Goal: Book appointment/travel/reservation

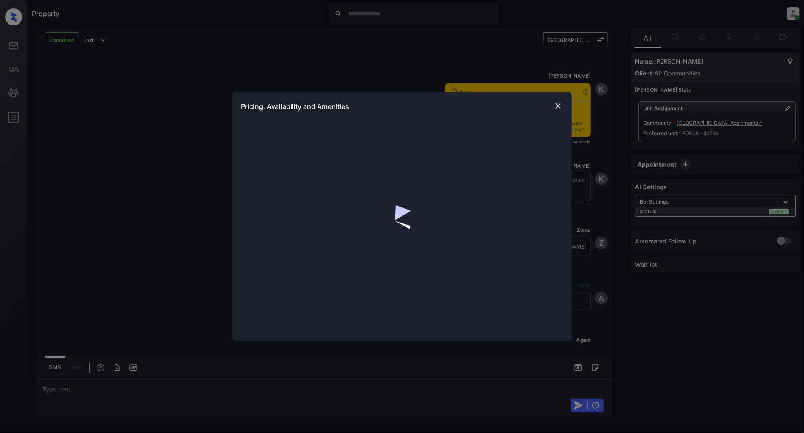
scroll to position [5575, 0]
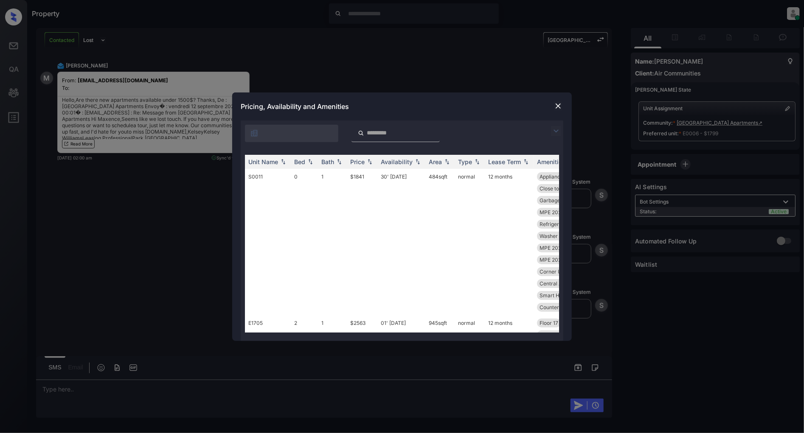
click at [558, 126] on img at bounding box center [556, 131] width 10 height 10
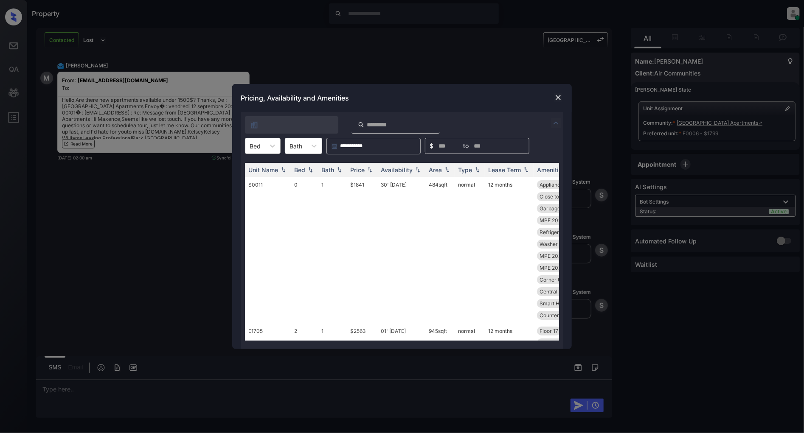
click at [256, 147] on div at bounding box center [254, 146] width 11 height 9
click at [264, 164] on div "0" at bounding box center [263, 166] width 36 height 15
click at [373, 170] on img at bounding box center [369, 170] width 8 height 6
click at [371, 170] on img at bounding box center [369, 170] width 8 height 6
drag, startPoint x: 375, startPoint y: 182, endPoint x: 336, endPoint y: 182, distance: 39.0
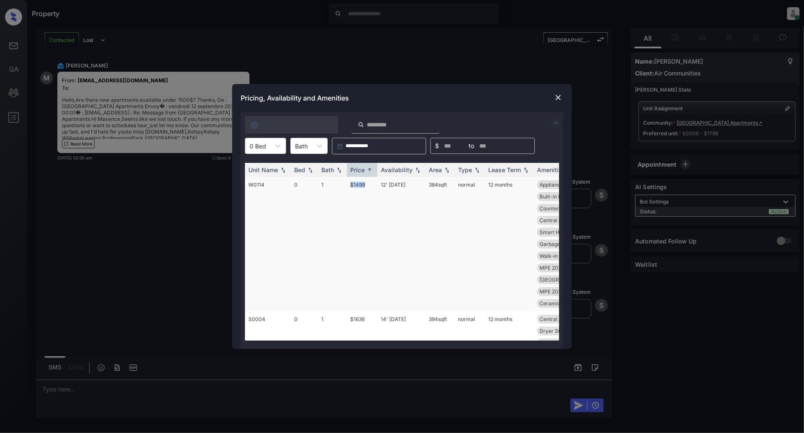
click at [336, 182] on tr "W0114 0 1 $1499 12' Sep 25 384 sqft normal 12 months Appliances Stai... Dryer S…" at bounding box center [466, 244] width 443 height 134
copy tr "$1499"
click at [558, 95] on img at bounding box center [558, 97] width 8 height 8
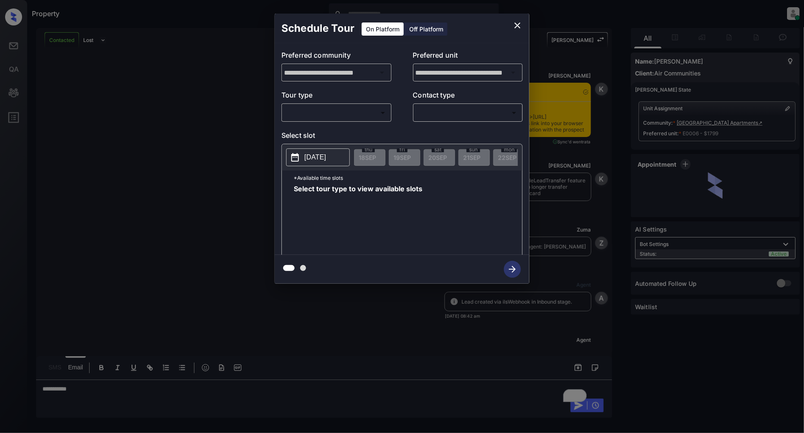
scroll to position [6060, 0]
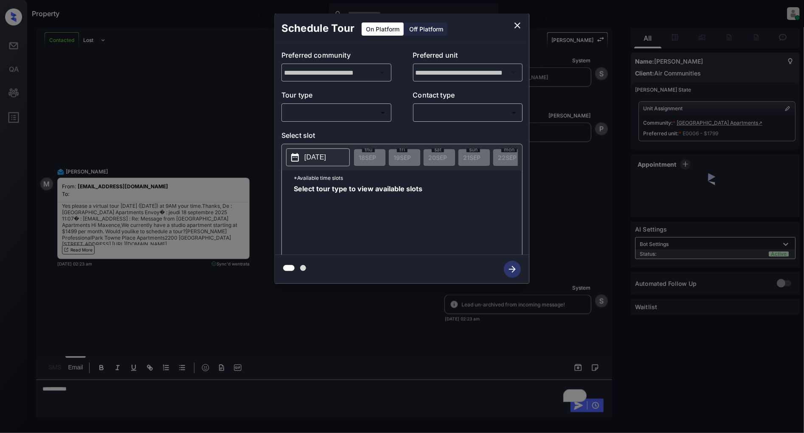
click at [327, 116] on body "Property [PERSON_NAME] Online Set yourself offline Set yourself on break Profil…" at bounding box center [402, 216] width 804 height 433
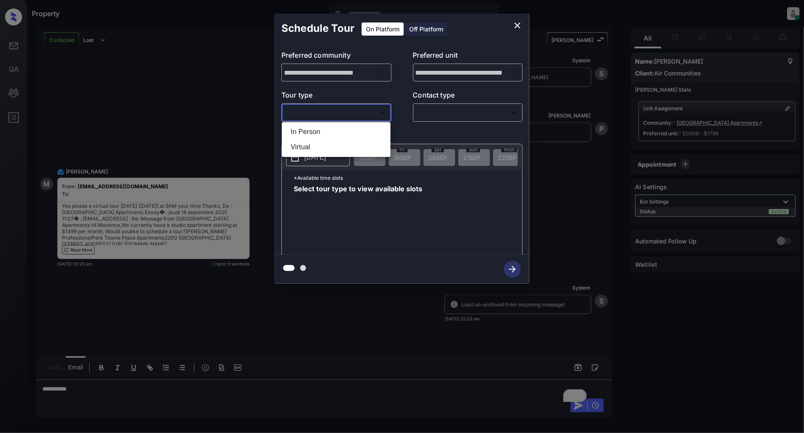
click at [328, 129] on li "In Person" at bounding box center [336, 131] width 104 height 15
type input "********"
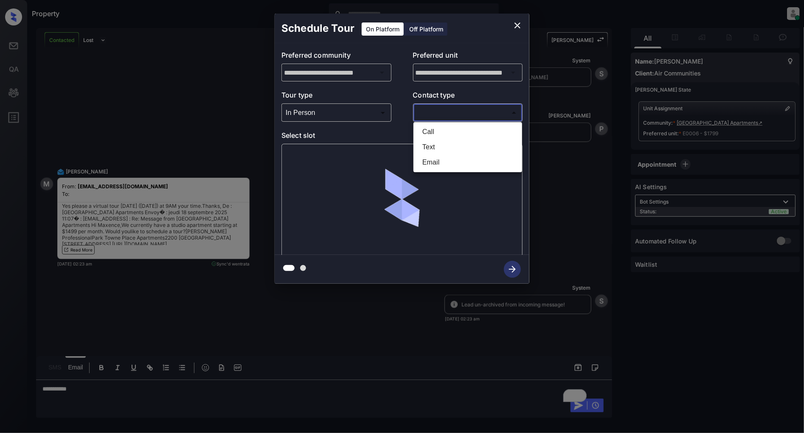
click at [473, 117] on body "Property Patrick Deasis Online Set yourself offline Set yourself on break Profi…" at bounding box center [402, 216] width 804 height 433
click at [446, 146] on li "Text" at bounding box center [467, 147] width 104 height 15
type input "****"
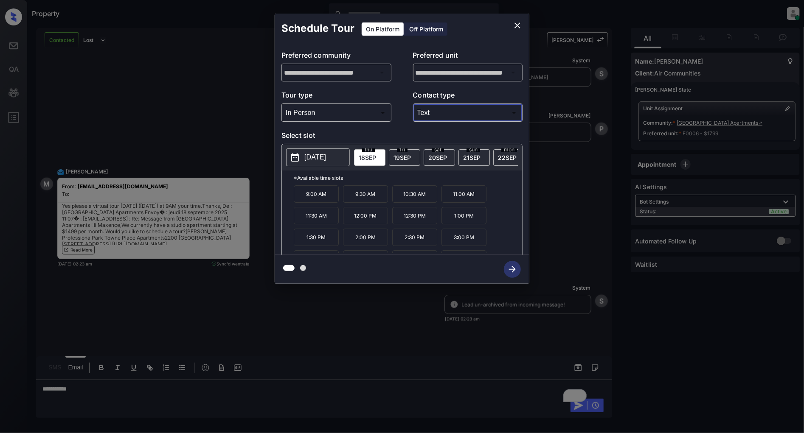
click at [519, 22] on icon "close" at bounding box center [517, 25] width 10 height 10
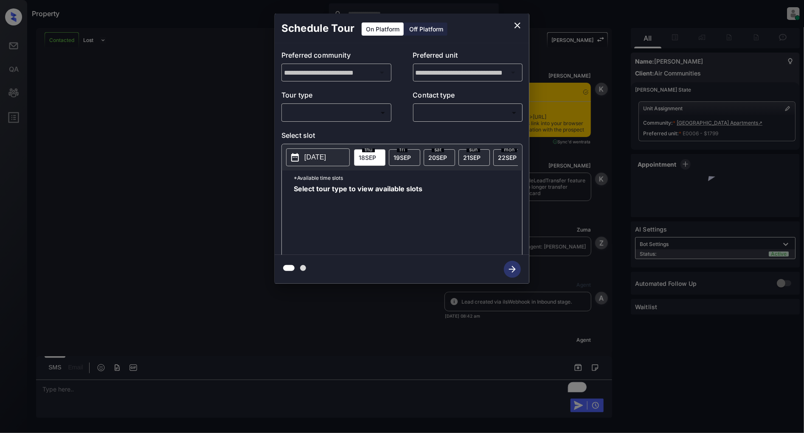
scroll to position [6562, 0]
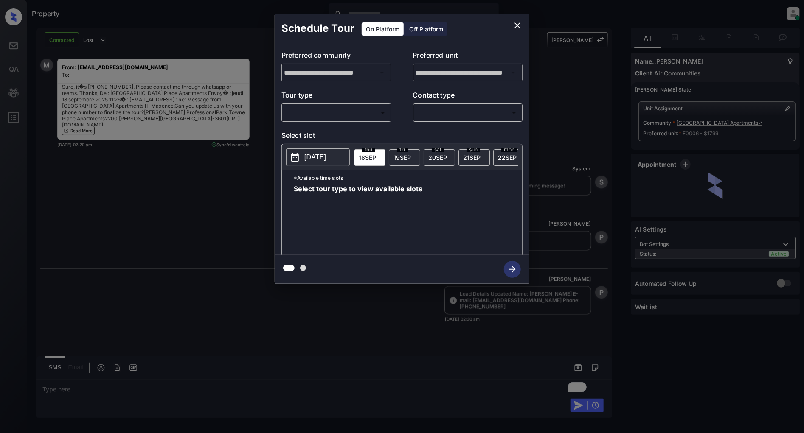
click at [293, 113] on body "Property Patrick Deasis Online Set yourself offline Set yourself on break Profi…" at bounding box center [402, 216] width 804 height 433
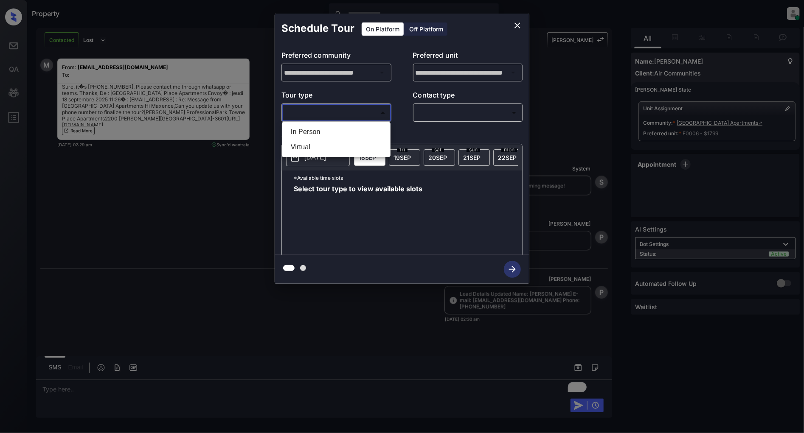
click at [302, 129] on li "In Person" at bounding box center [336, 131] width 104 height 15
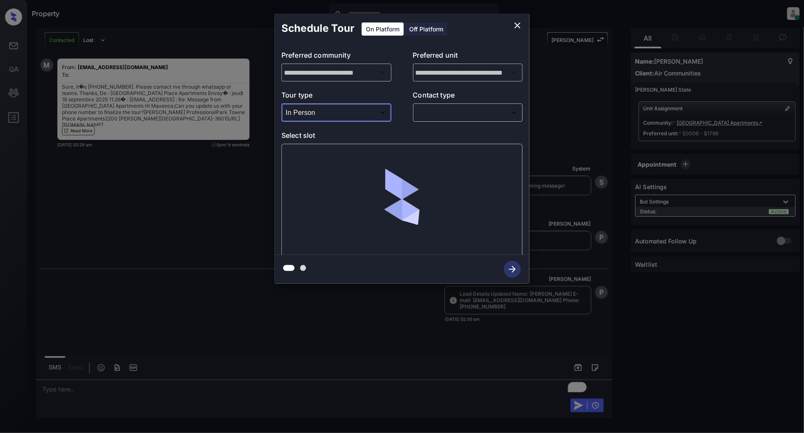
click at [343, 120] on body "Property Patrick Deasis Online Set yourself offline Set yourself on break Profi…" at bounding box center [402, 216] width 804 height 433
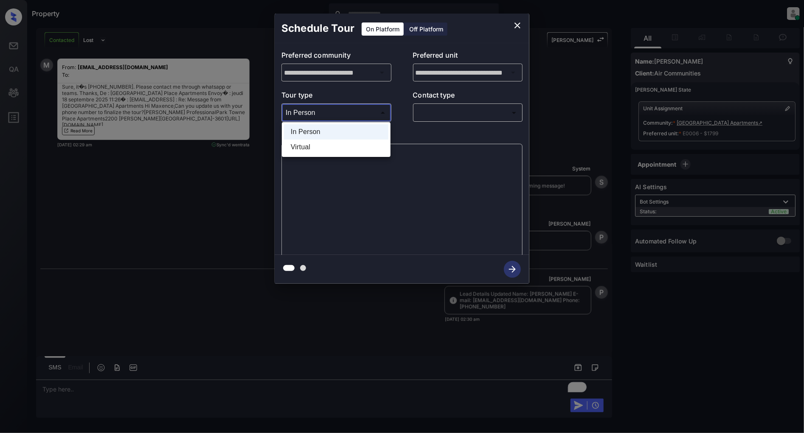
click at [297, 148] on li "Virtual" at bounding box center [336, 147] width 104 height 15
type input "*******"
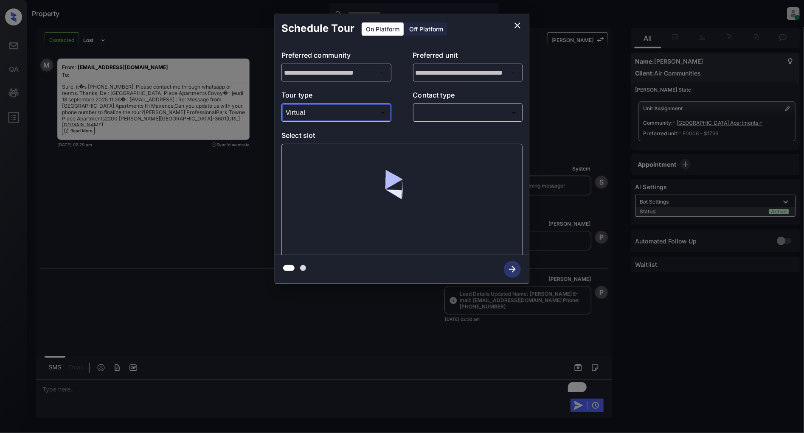
click at [442, 114] on body "Property Patrick Deasis Online Set yourself offline Set yourself on break Profi…" at bounding box center [402, 216] width 804 height 433
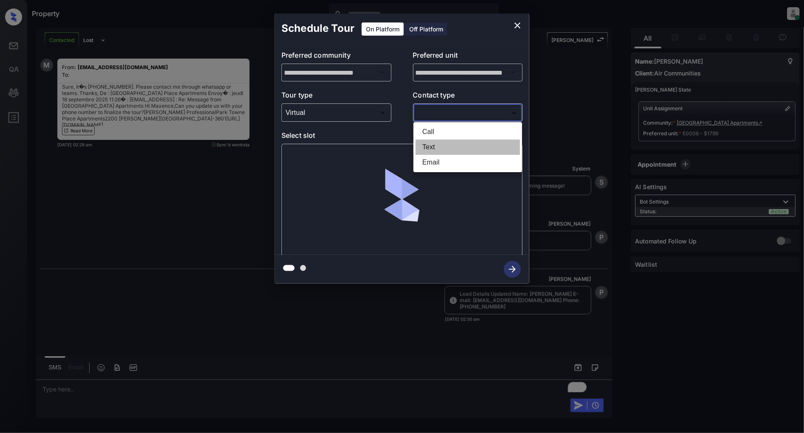
click at [447, 143] on li "Text" at bounding box center [467, 147] width 104 height 15
type input "****"
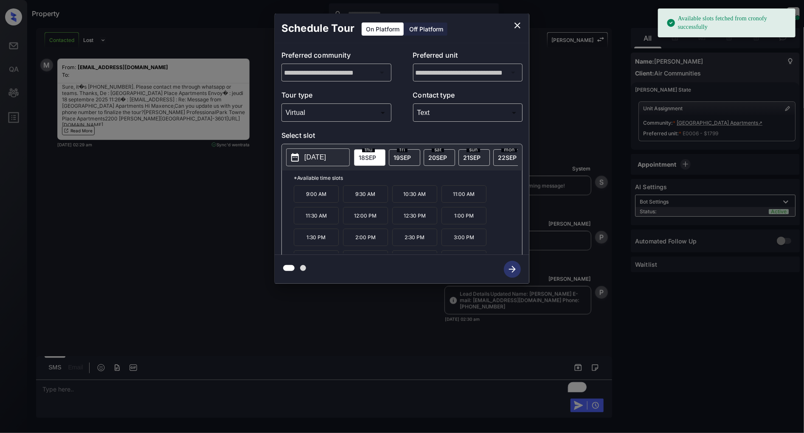
click at [314, 202] on p "9:00 AM" at bounding box center [316, 193] width 45 height 17
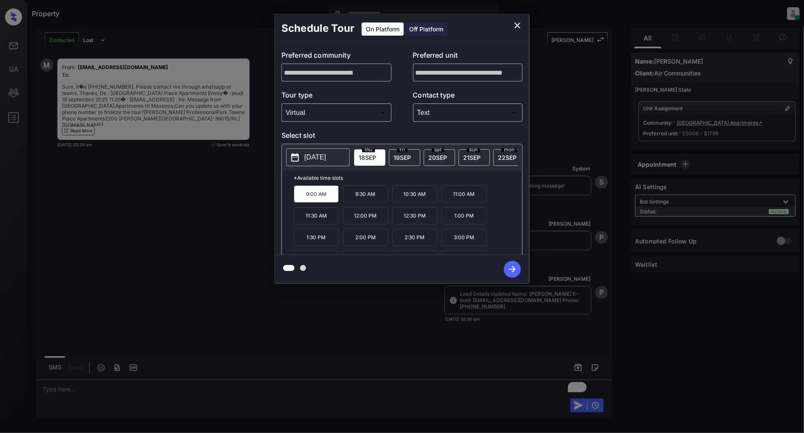
click at [507, 270] on icon "button" at bounding box center [512, 269] width 17 height 17
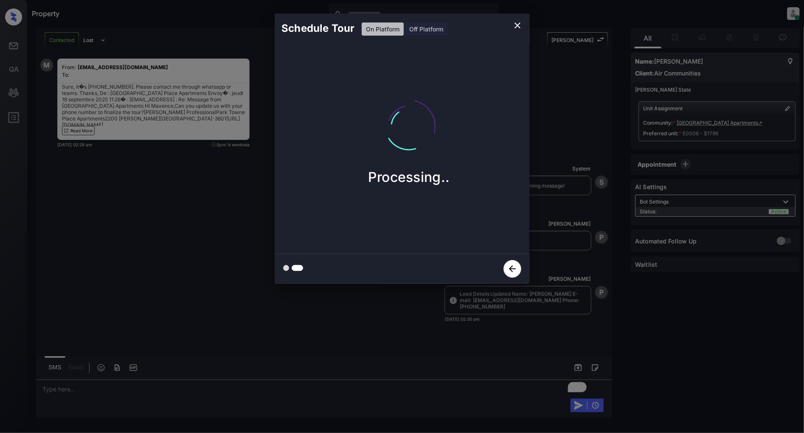
click at [511, 260] on icon "button" at bounding box center [512, 269] width 18 height 18
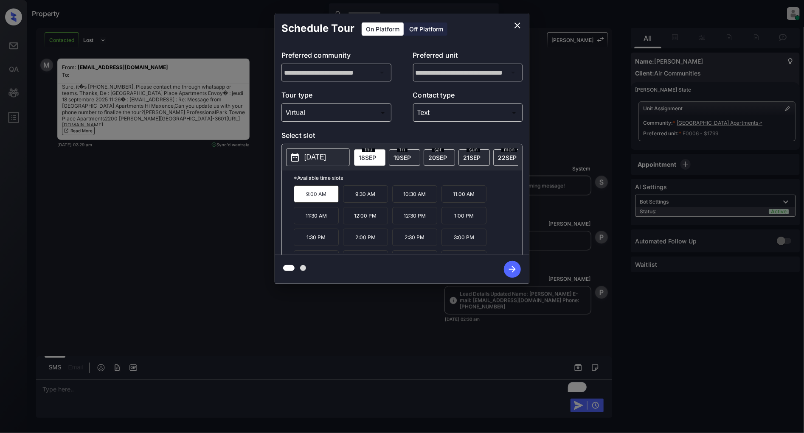
click at [404, 157] on span "19 SEP" at bounding box center [401, 157] width 17 height 7
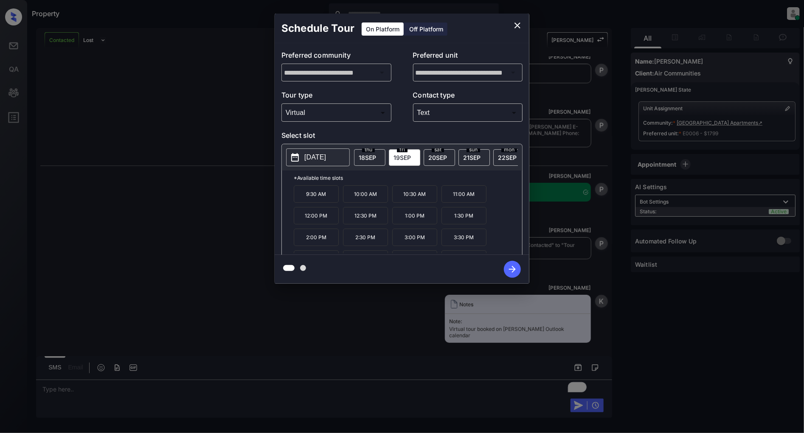
scroll to position [6750, 0]
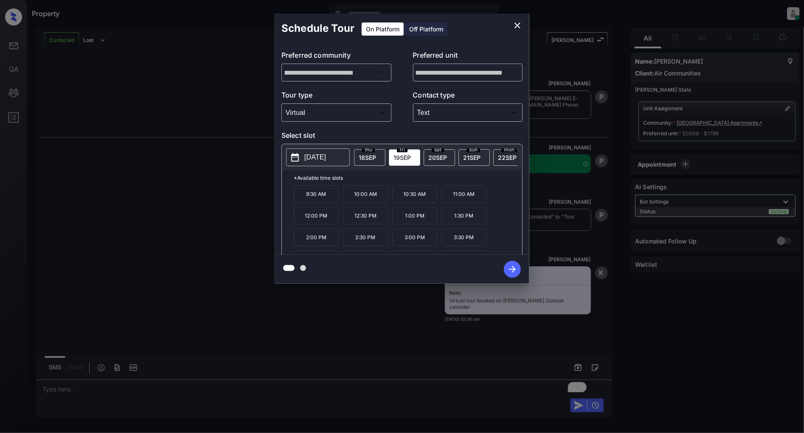
click at [513, 27] on icon "close" at bounding box center [517, 25] width 10 height 10
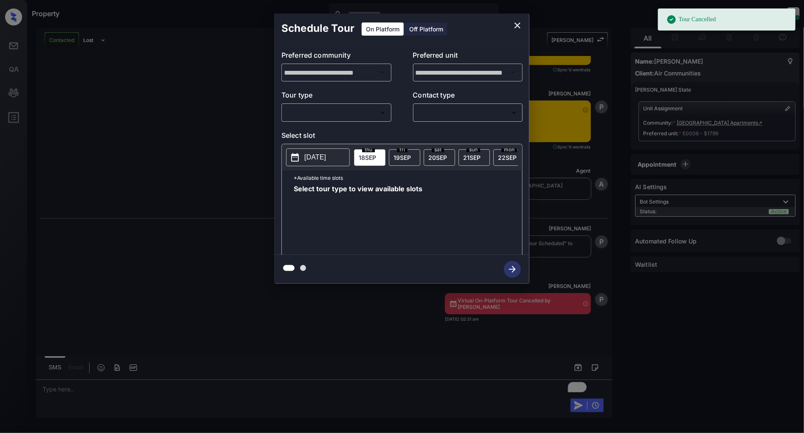
click at [340, 113] on body "Tour Cancelled Property Patrick Deasis Online Set yourself offline Set yourself…" at bounding box center [402, 216] width 804 height 433
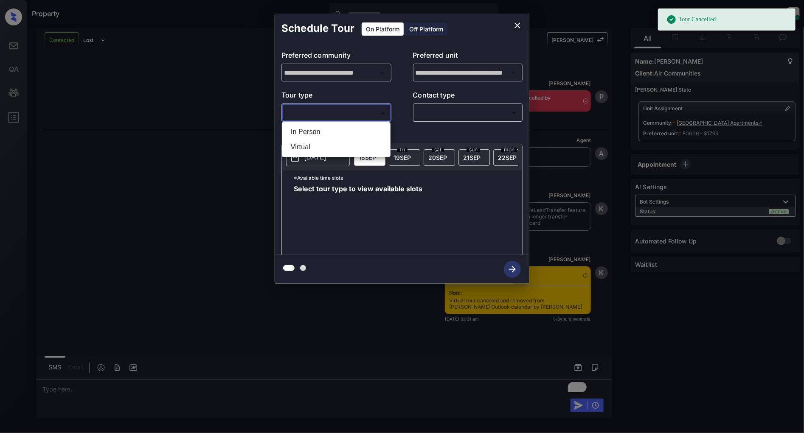
scroll to position [7198, 0]
click at [303, 146] on li "Virtual" at bounding box center [336, 147] width 104 height 15
type input "*******"
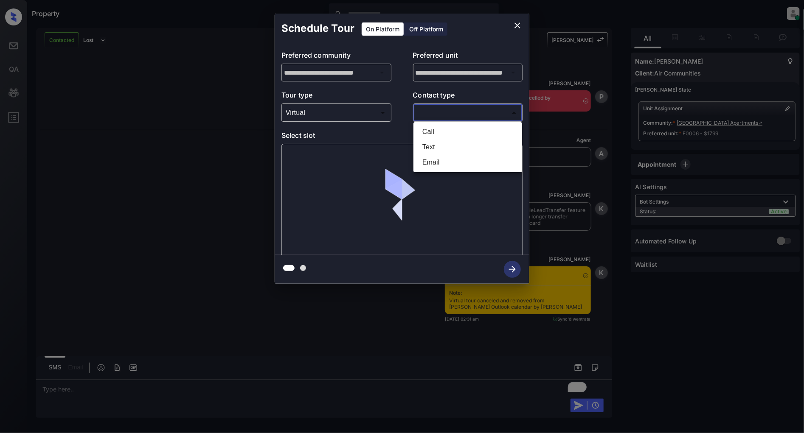
click at [450, 118] on body "Tour Cancelled Property Patrick Deasis Online Set yourself offline Set yourself…" at bounding box center [402, 216] width 804 height 433
click at [431, 148] on li "Text" at bounding box center [467, 147] width 104 height 15
type input "****"
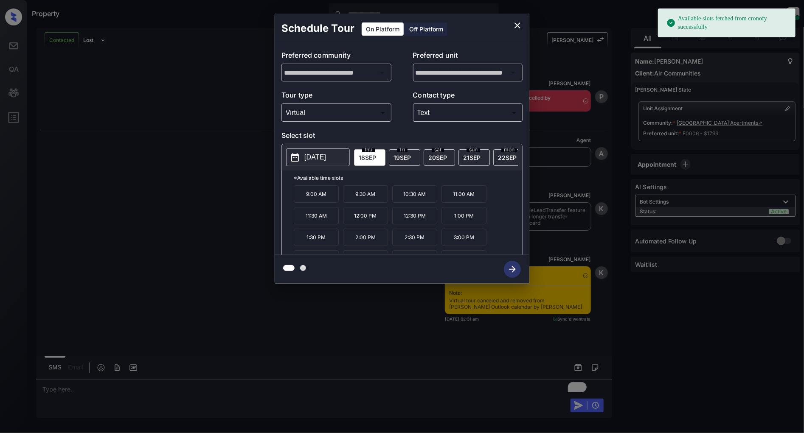
click at [396, 160] on span "[DATE]" at bounding box center [401, 157] width 17 height 7
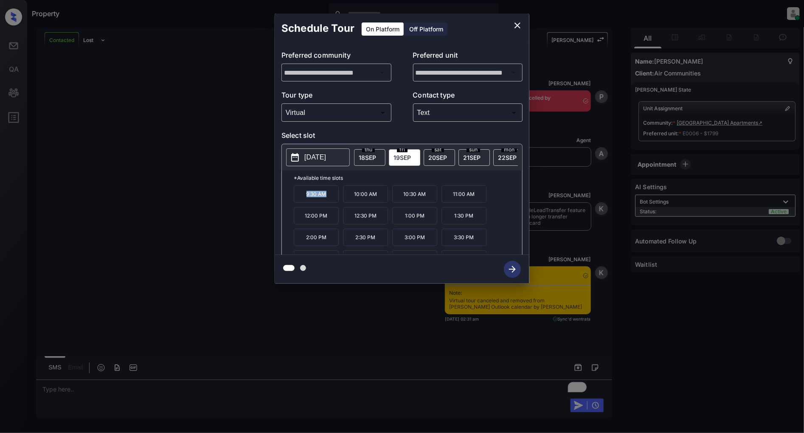
drag, startPoint x: 331, startPoint y: 203, endPoint x: 277, endPoint y: 200, distance: 54.4
click at [277, 200] on div "**********" at bounding box center [401, 149] width 255 height 212
copy p "9:30 AM"
click at [514, 24] on icon "close" at bounding box center [517, 25] width 10 height 10
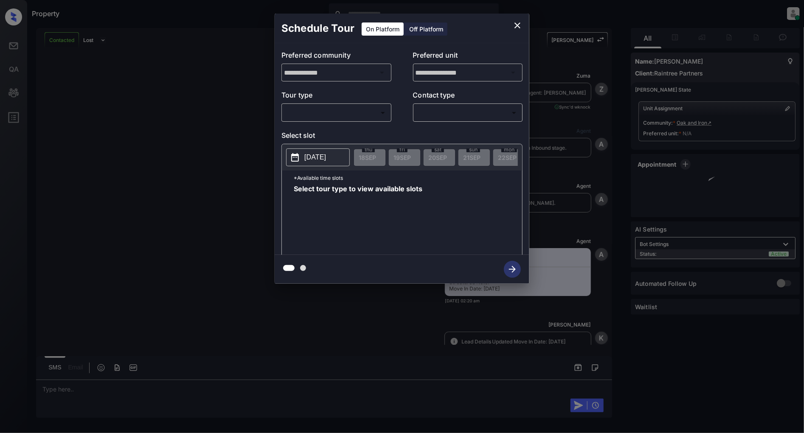
scroll to position [1267, 0]
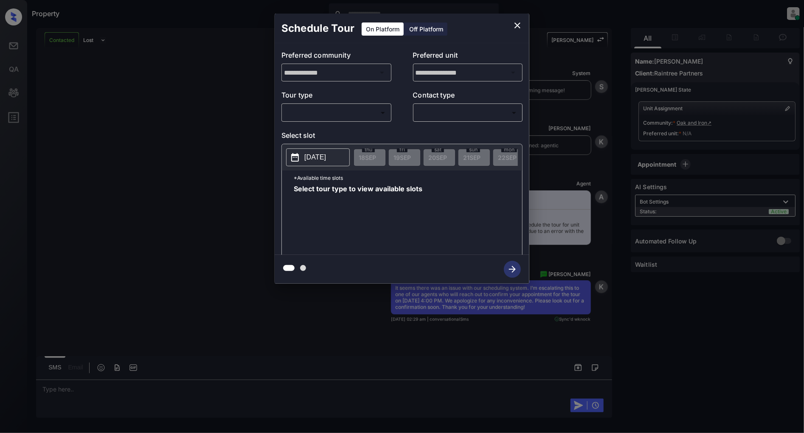
click at [329, 118] on body "Property [PERSON_NAME] Online Set yourself offline Set yourself on break Profil…" at bounding box center [402, 216] width 804 height 433
click at [316, 134] on li "In Person" at bounding box center [336, 131] width 104 height 15
type input "********"
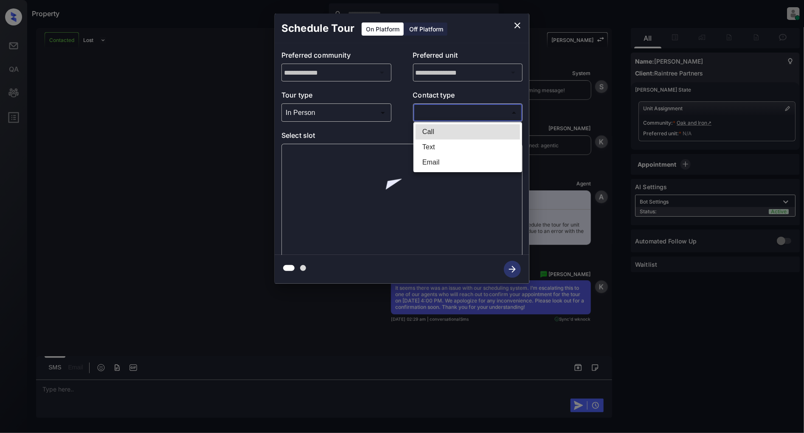
click at [448, 114] on body "Property [PERSON_NAME] Online Set yourself offline Set yourself on break Profil…" at bounding box center [402, 216] width 804 height 433
click at [439, 147] on li "Text" at bounding box center [467, 147] width 104 height 15
type input "****"
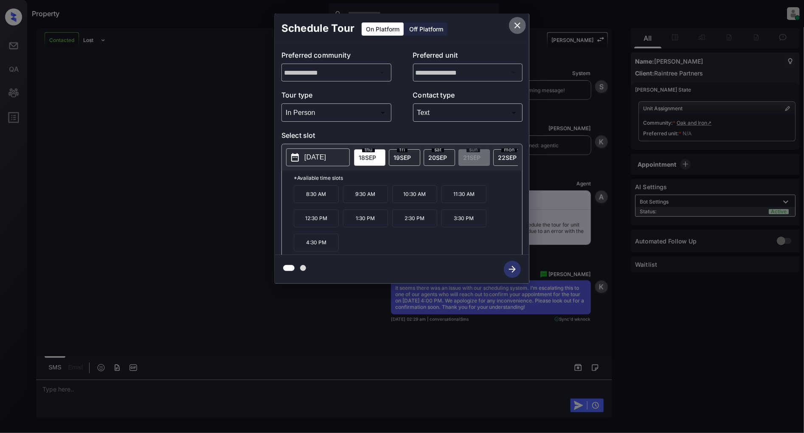
click at [511, 22] on button "close" at bounding box center [517, 25] width 17 height 17
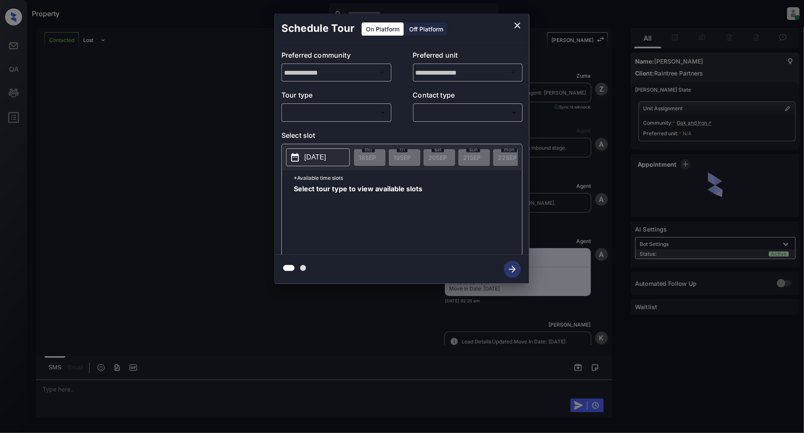
scroll to position [1267, 0]
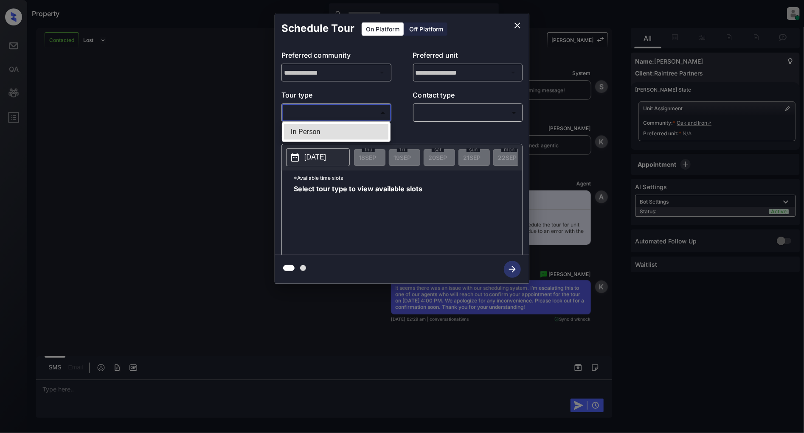
click at [328, 107] on body "Property [PERSON_NAME] Online Set yourself offline Set yourself on break Profil…" at bounding box center [402, 216] width 804 height 433
click at [325, 126] on li "In Person" at bounding box center [336, 131] width 104 height 15
type input "********"
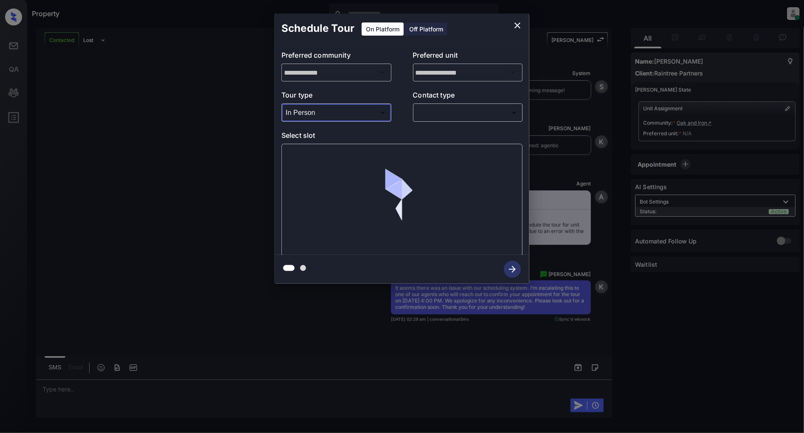
click at [461, 117] on body "Property [PERSON_NAME] Online Set yourself offline Set yourself on break Profil…" at bounding box center [402, 216] width 804 height 433
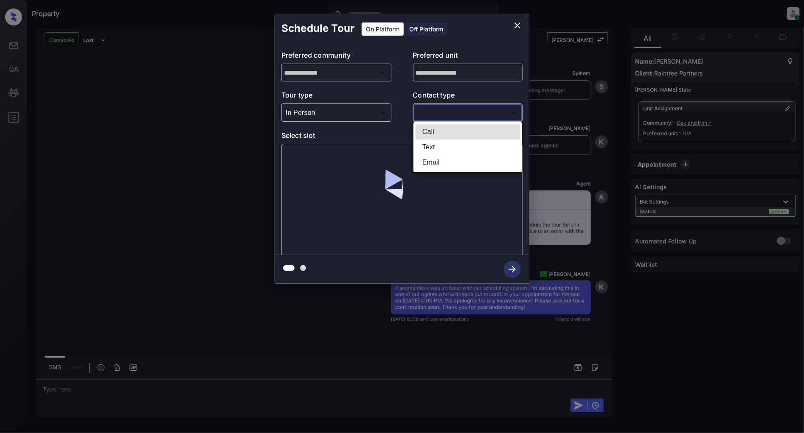
click at [435, 147] on li "Text" at bounding box center [467, 147] width 104 height 15
type input "****"
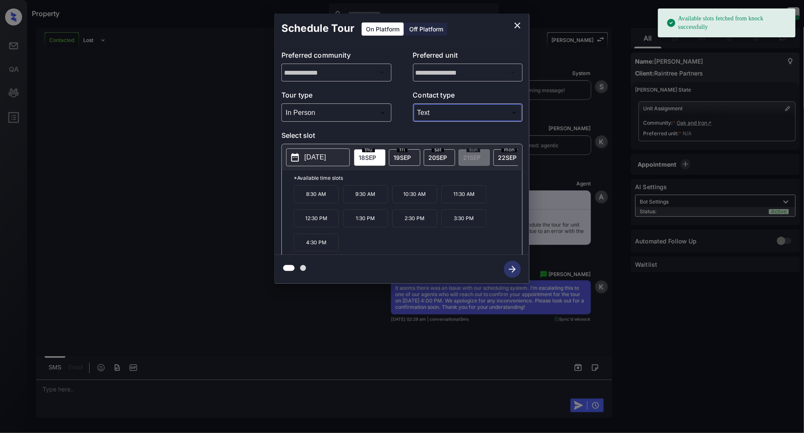
click at [319, 159] on p "[DATE]" at bounding box center [315, 157] width 22 height 10
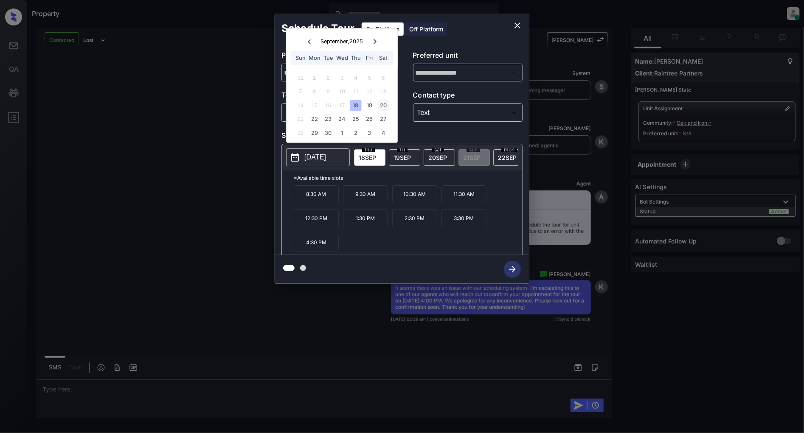
click at [386, 109] on div "20" at bounding box center [382, 105] width 11 height 11
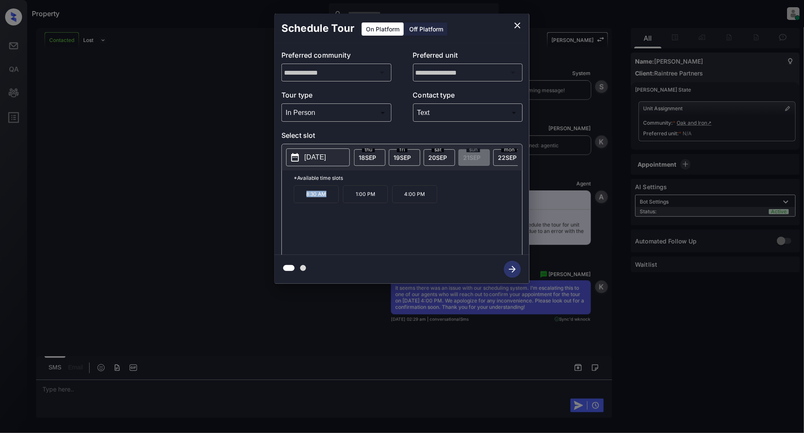
drag, startPoint x: 330, startPoint y: 197, endPoint x: 289, endPoint y: 196, distance: 41.2
click at [289, 196] on div "*Available time slots 8:30 AM 1:00 PM 4:00 PM" at bounding box center [402, 214] width 240 height 87
copy p "8:30 AM"
drag, startPoint x: 376, startPoint y: 199, endPoint x: 347, endPoint y: 199, distance: 29.3
click at [347, 199] on p "1:00 PM" at bounding box center [365, 194] width 45 height 18
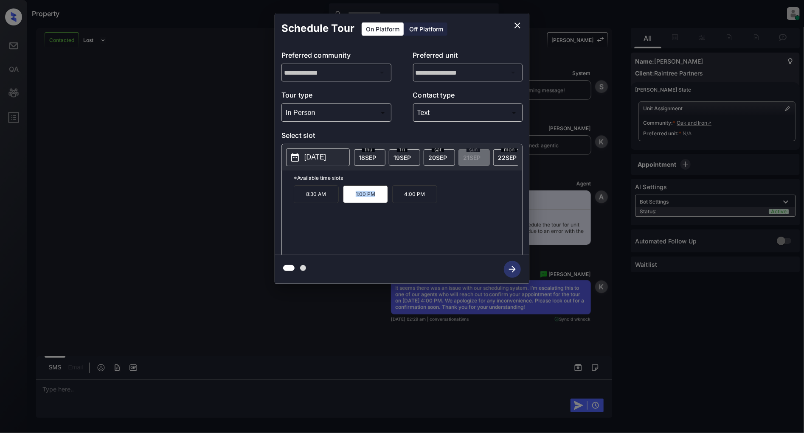
copy p "1:00 PM"
drag, startPoint x: 425, startPoint y: 200, endPoint x: 399, endPoint y: 200, distance: 25.9
click at [399, 200] on p "4:00 PM" at bounding box center [414, 194] width 45 height 18
copy p "4:00 PM"
click at [509, 22] on button "close" at bounding box center [517, 25] width 17 height 17
